Goal: Information Seeking & Learning: Learn about a topic

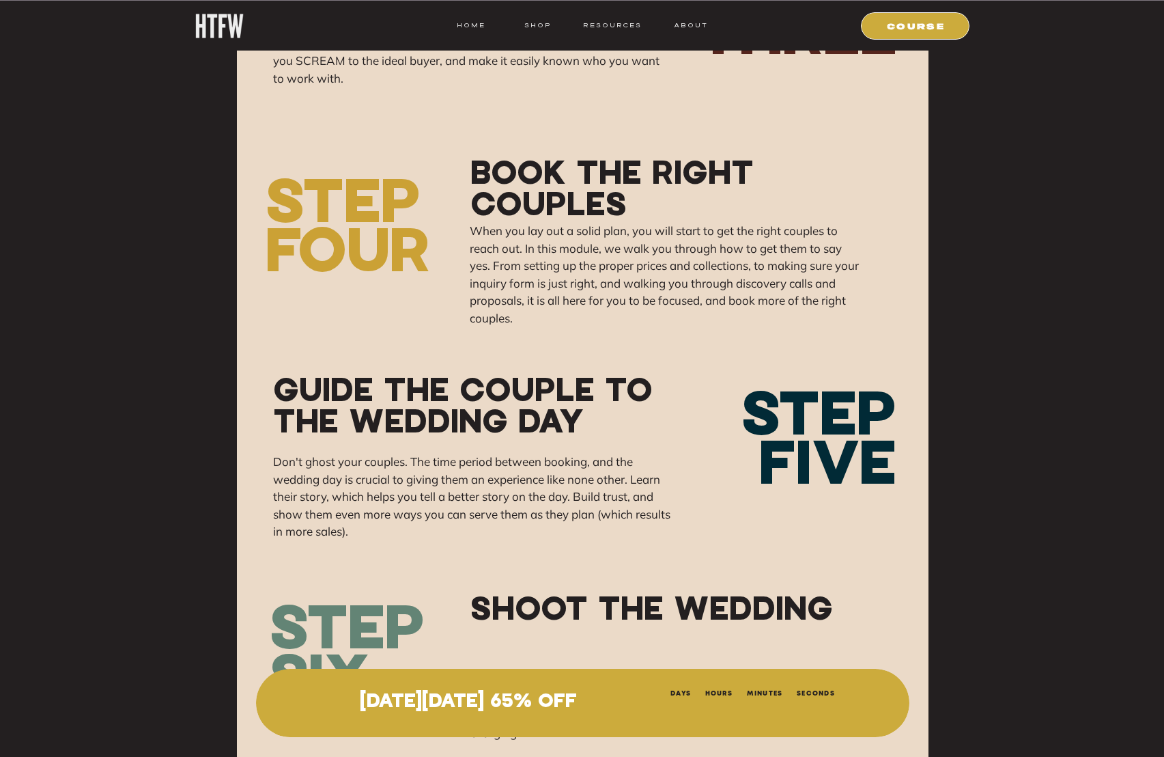
scroll to position [10580, 0]
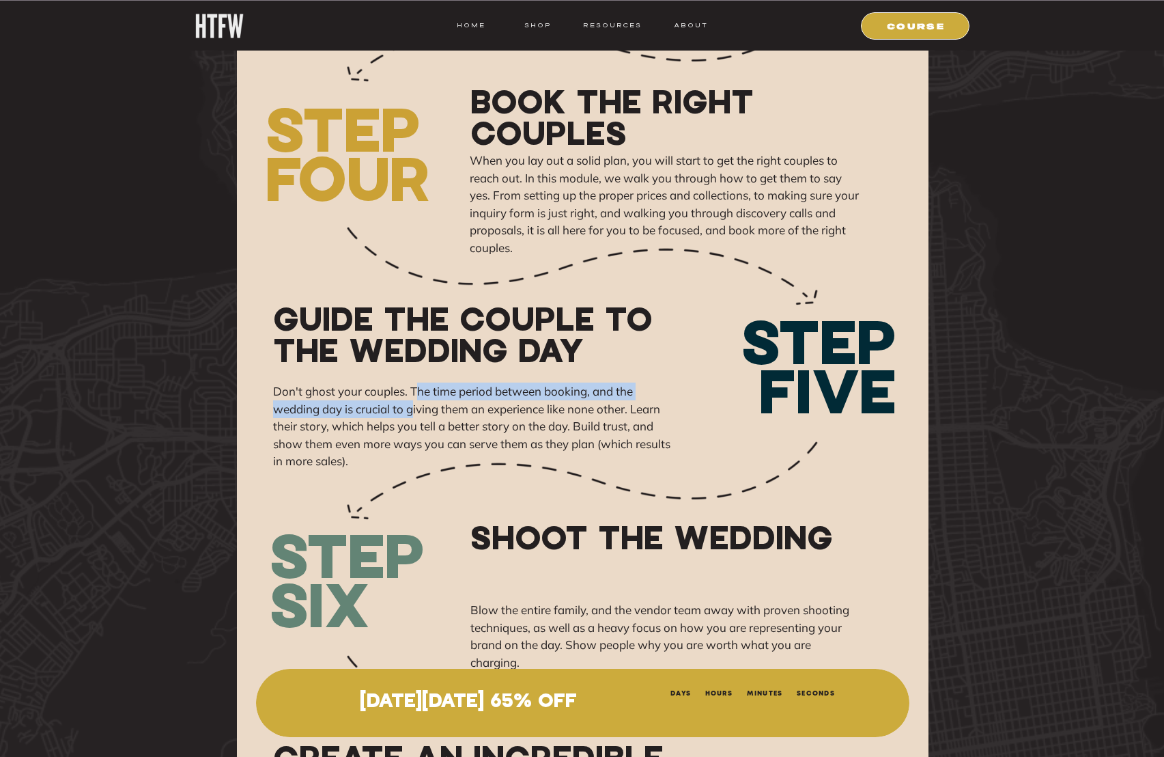
drag, startPoint x: 417, startPoint y: 391, endPoint x: 417, endPoint y: 414, distance: 23.2
click at [417, 414] on p "Don't ghost your couples. The time period between booking, and the wedding day …" at bounding box center [477, 426] width 408 height 89
click at [417, 418] on p "Don't ghost your couples. The time period between booking, and the wedding day …" at bounding box center [477, 426] width 408 height 89
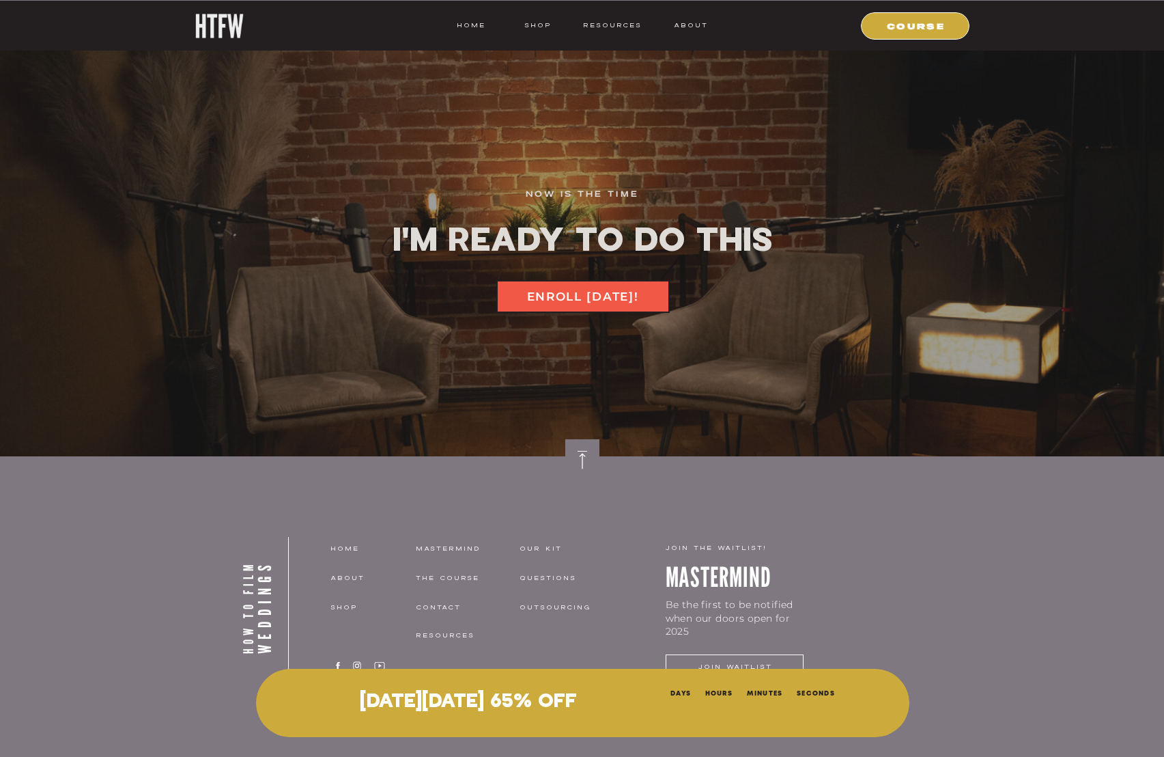
scroll to position [18240, 0]
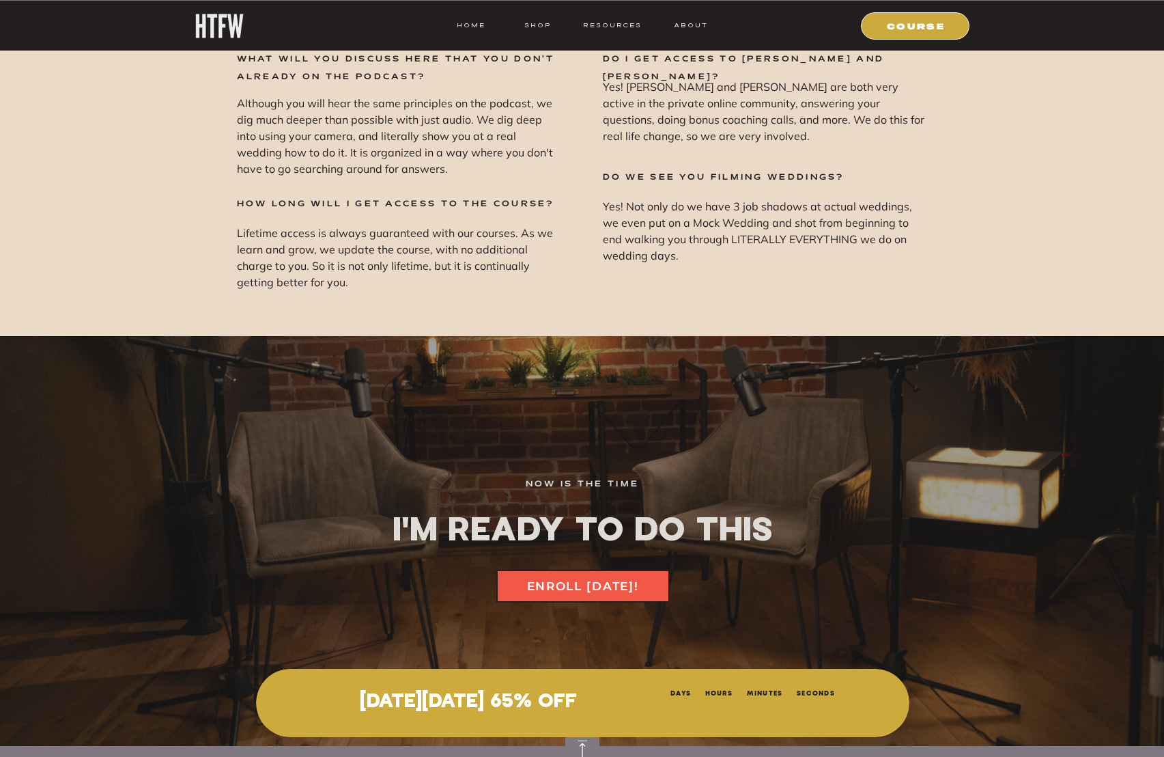
click at [903, 15] on div at bounding box center [915, 25] width 109 height 27
click at [552, 697] on p "[DATE][DATE] 65% OFF" at bounding box center [468, 702] width 363 height 22
click at [879, 25] on nav "COURSE" at bounding box center [916, 25] width 93 height 12
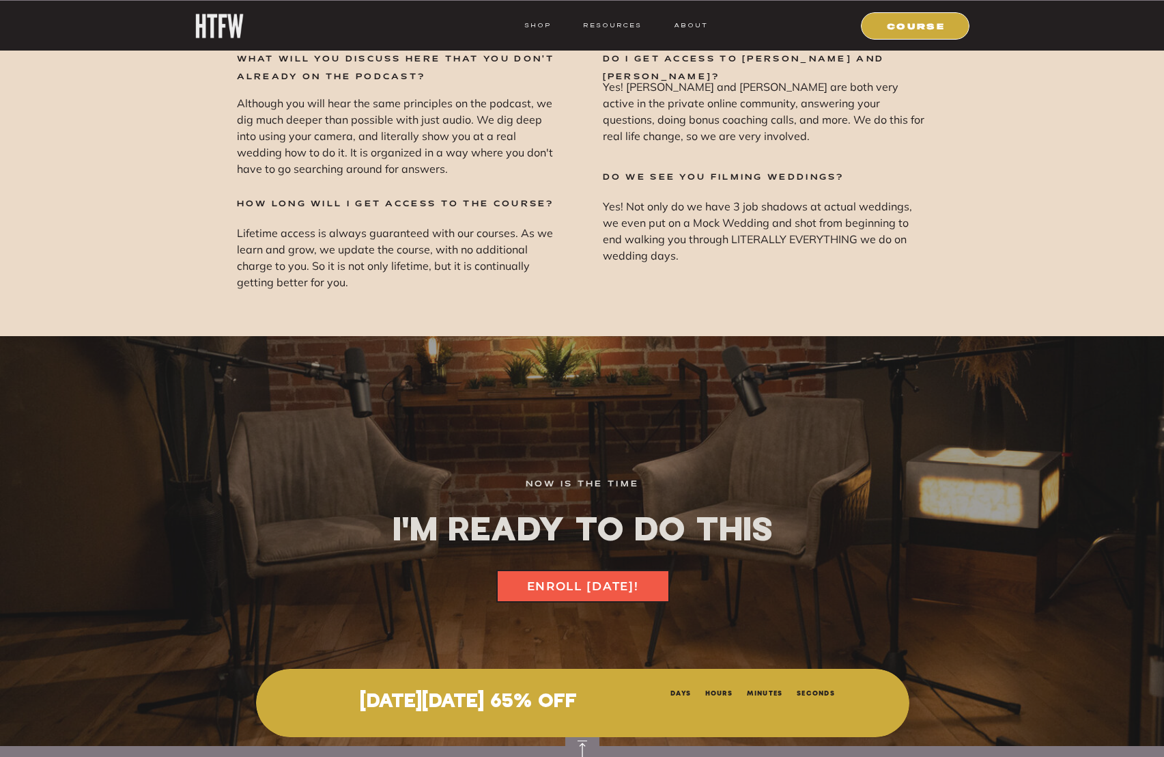
click at [457, 23] on nav "HOME" at bounding box center [471, 25] width 29 height 12
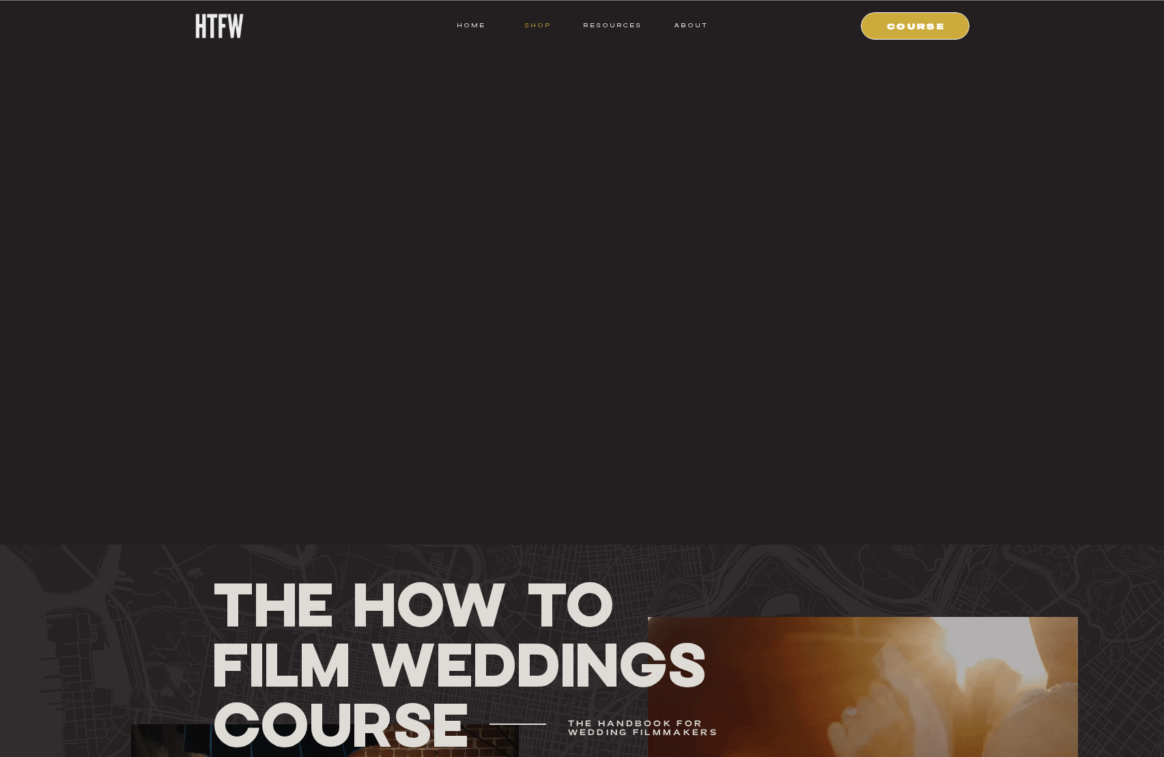
click at [521, 26] on nav "shop" at bounding box center [538, 25] width 54 height 12
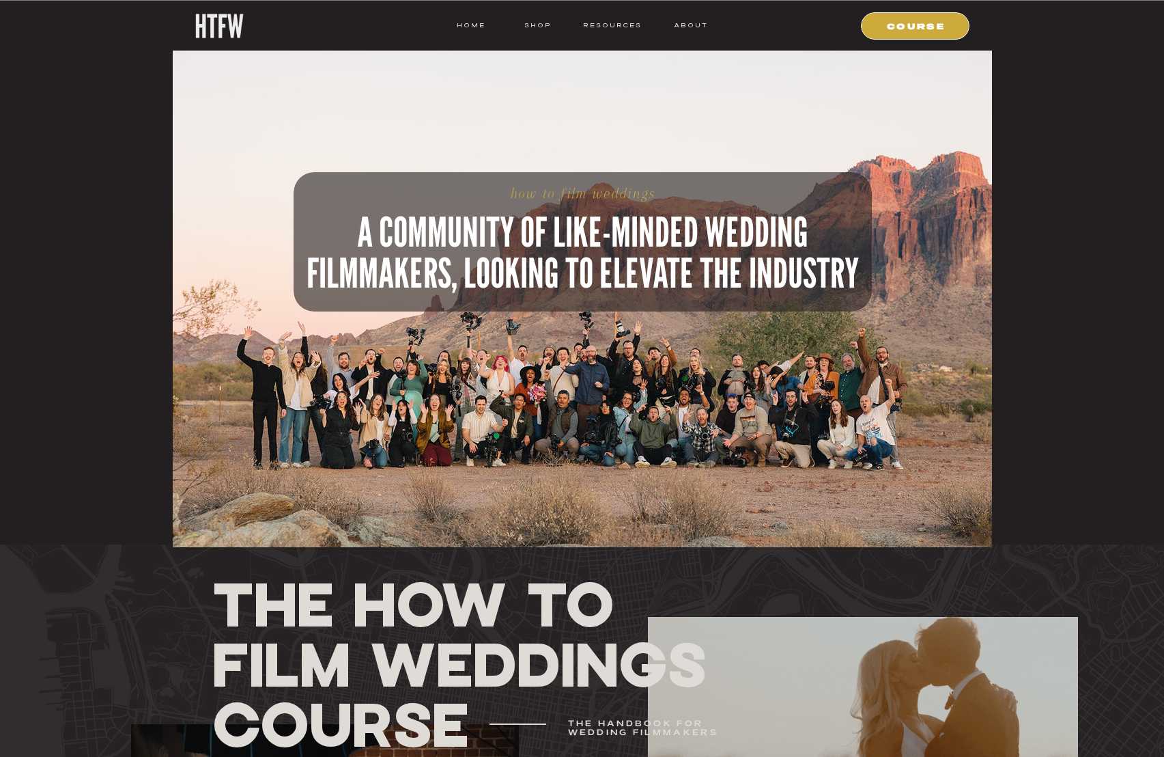
scroll to position [369, 0]
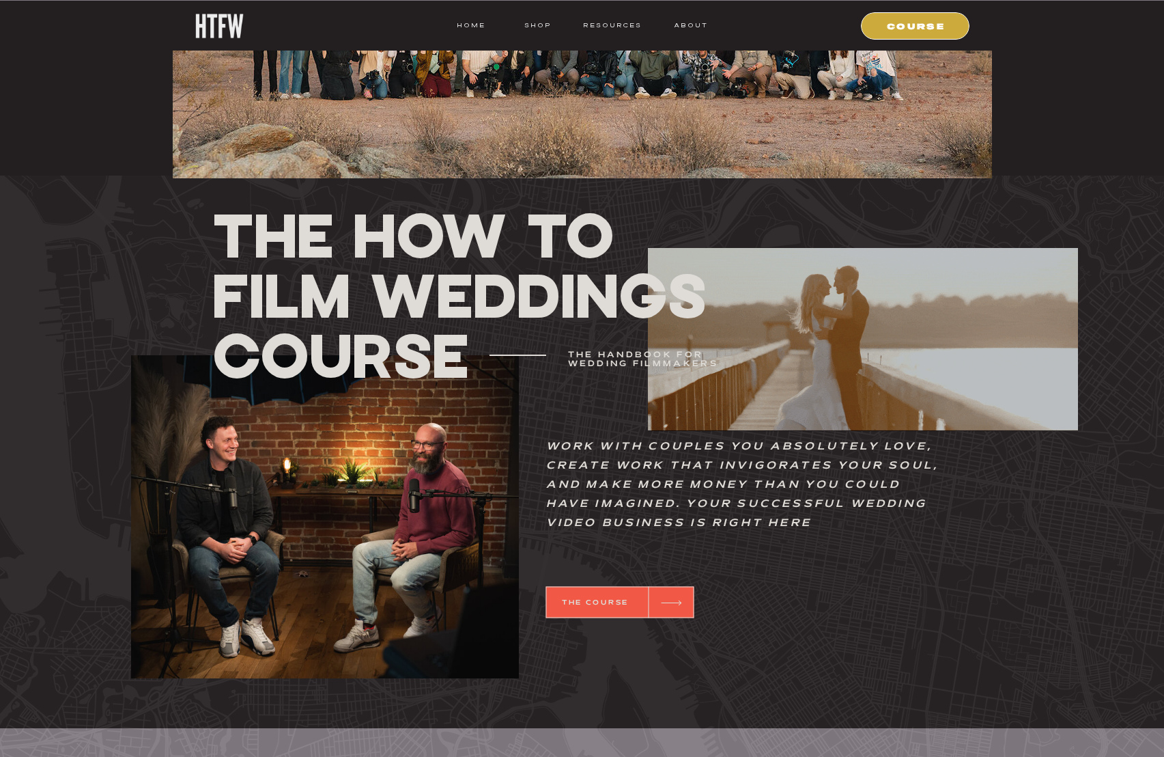
click at [600, 613] on div at bounding box center [620, 602] width 148 height 31
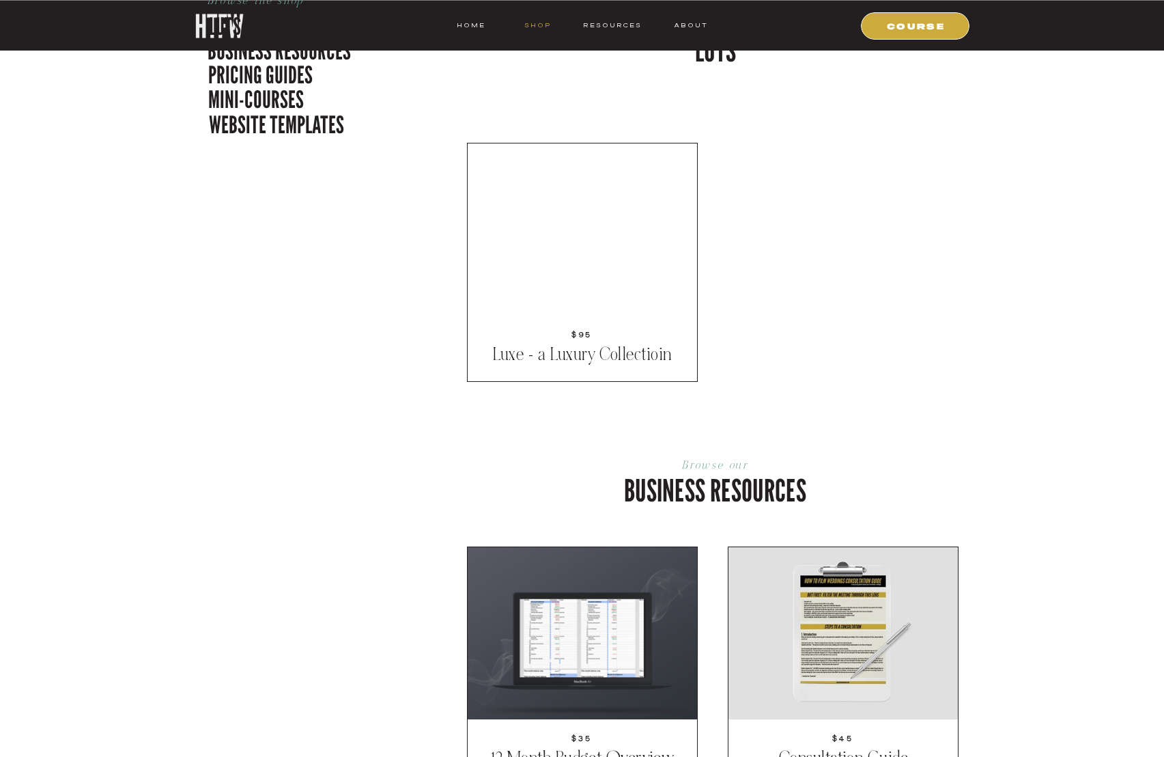
scroll to position [318, 0]
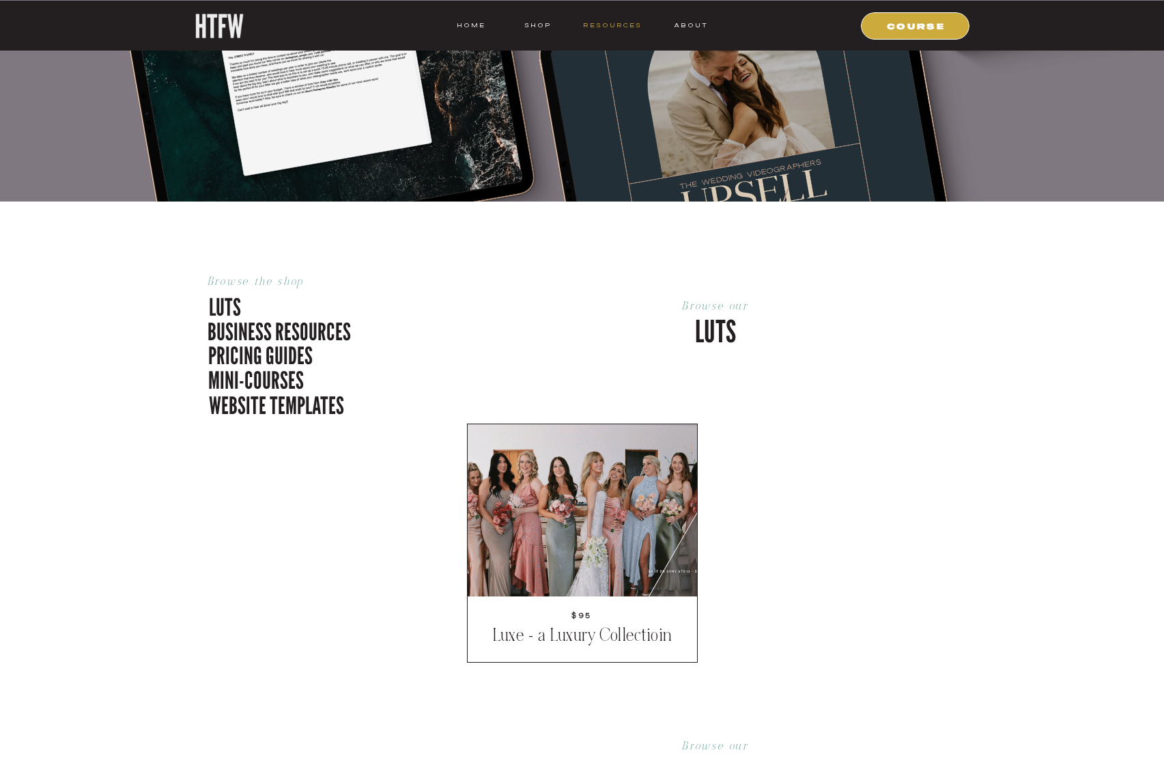
click at [591, 24] on nav "resources" at bounding box center [610, 25] width 64 height 12
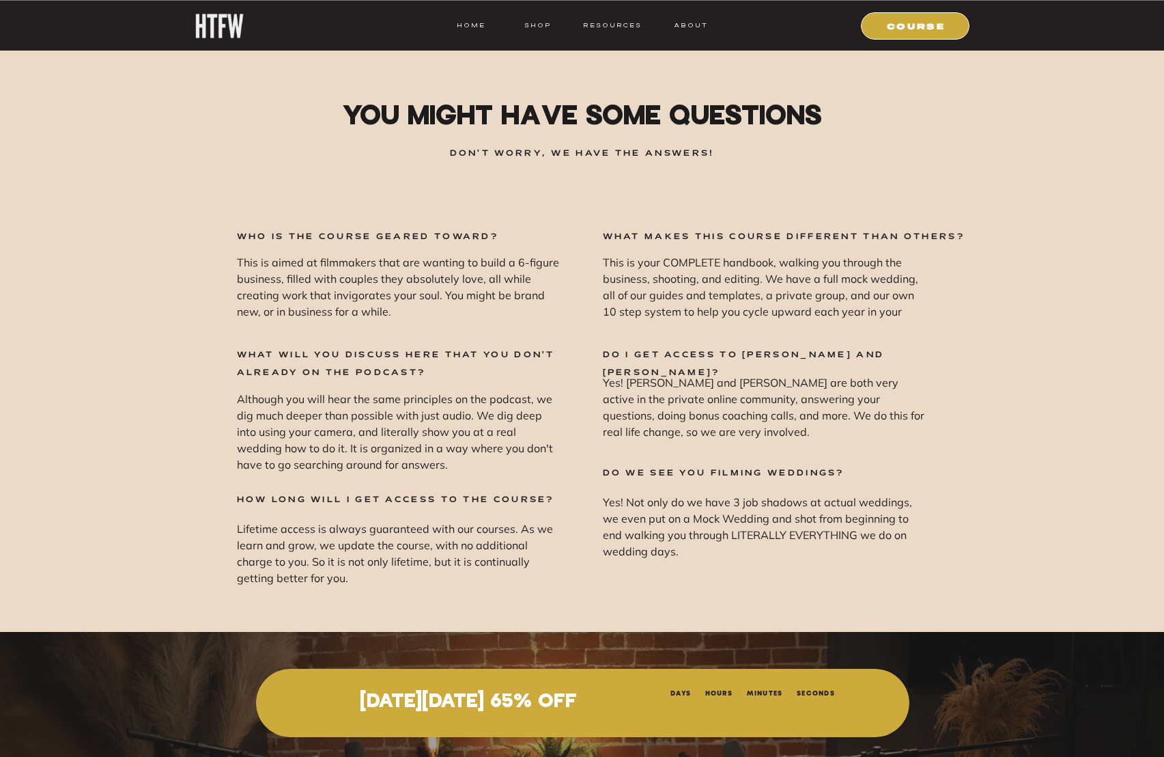
scroll to position [18529, 0]
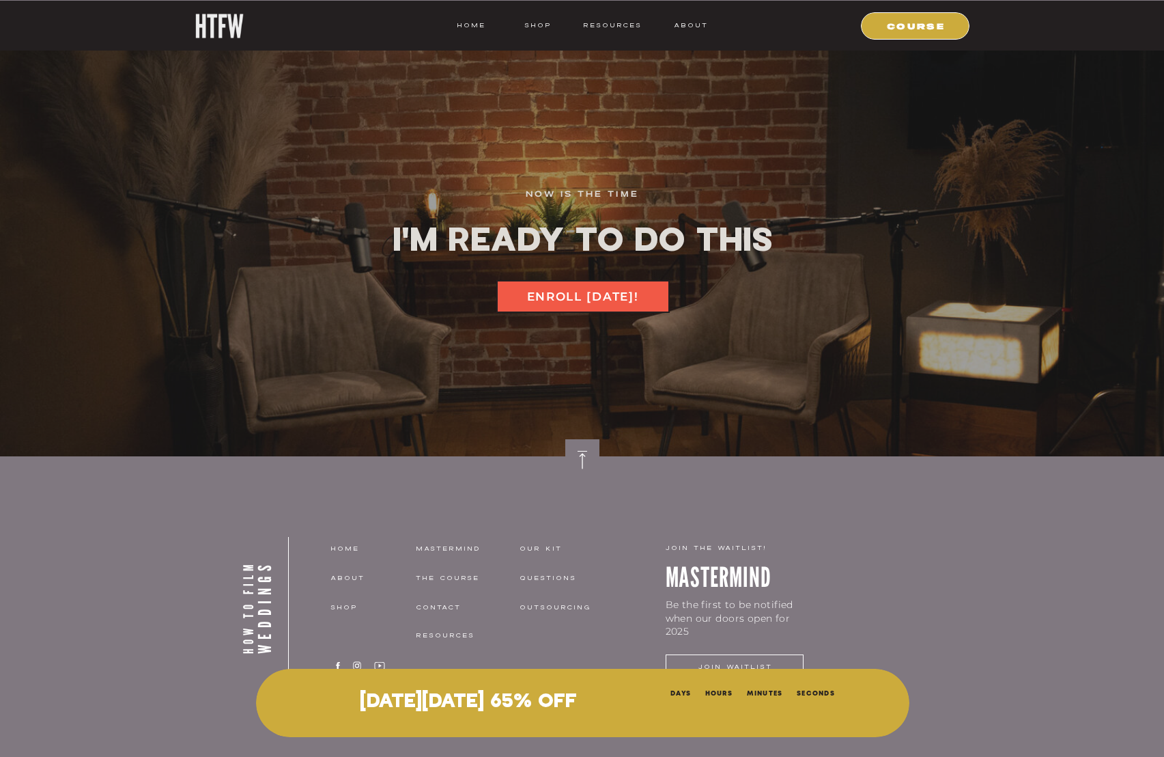
click at [533, 285] on div at bounding box center [582, 296] width 173 height 33
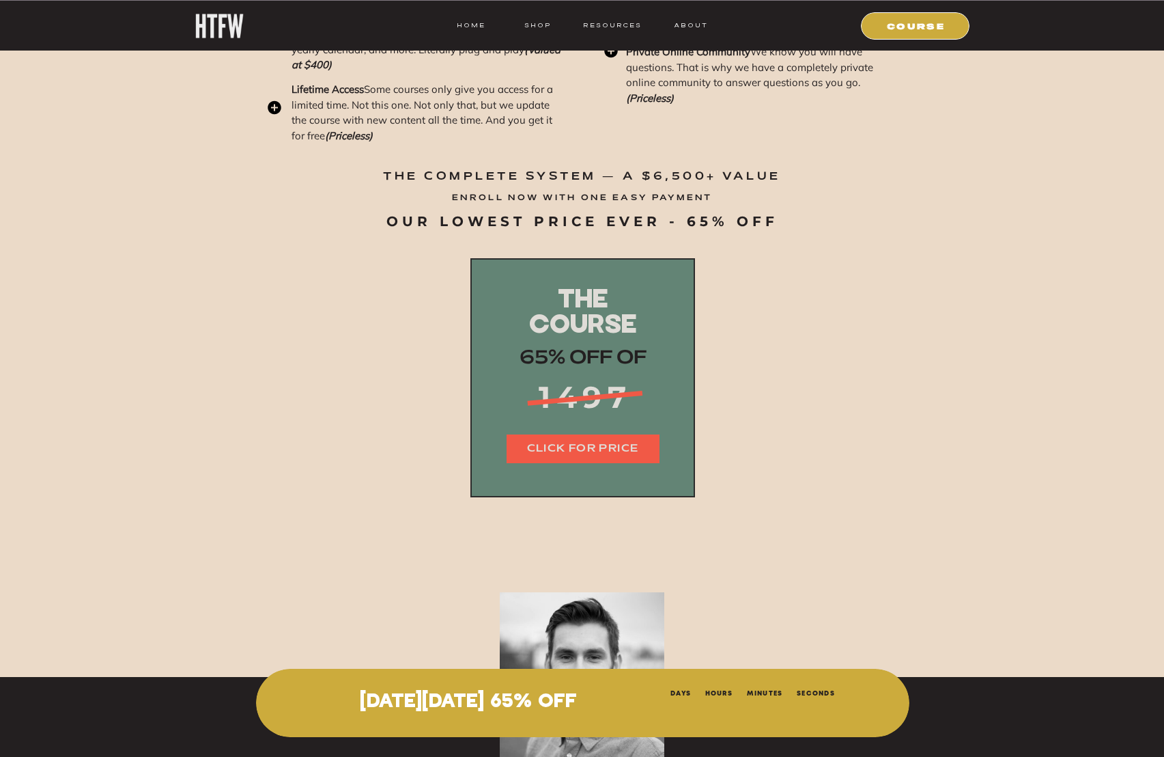
scroll to position [16715, 0]
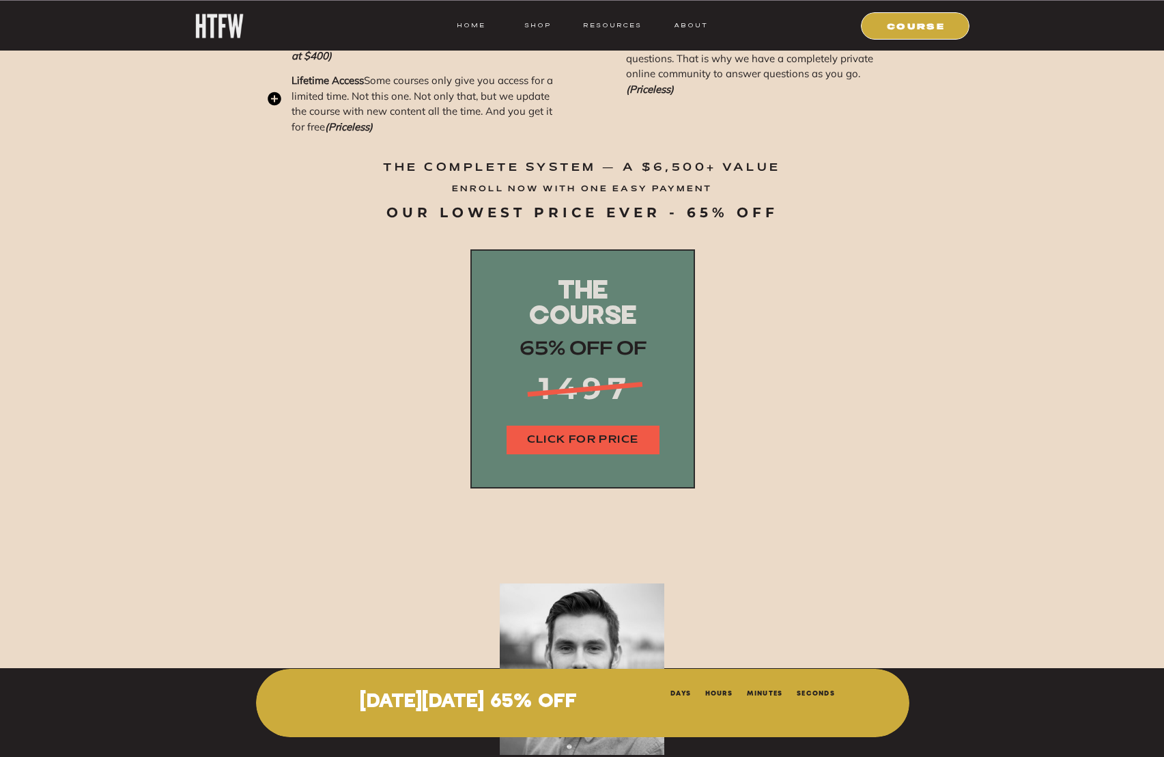
click at [559, 434] on nav "CLICK FOR PRICE" at bounding box center [583, 440] width 153 height 16
